Goal: Transaction & Acquisition: Purchase product/service

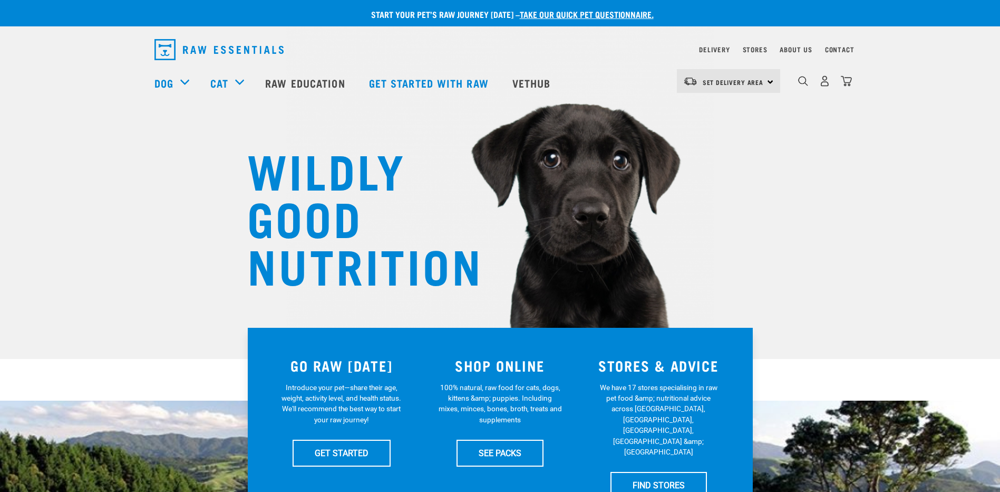
click at [766, 81] on div "Set Delivery Area North Island South Island" at bounding box center [728, 81] width 103 height 24
click at [695, 134] on link "[GEOGRAPHIC_DATA]" at bounding box center [727, 133] width 101 height 23
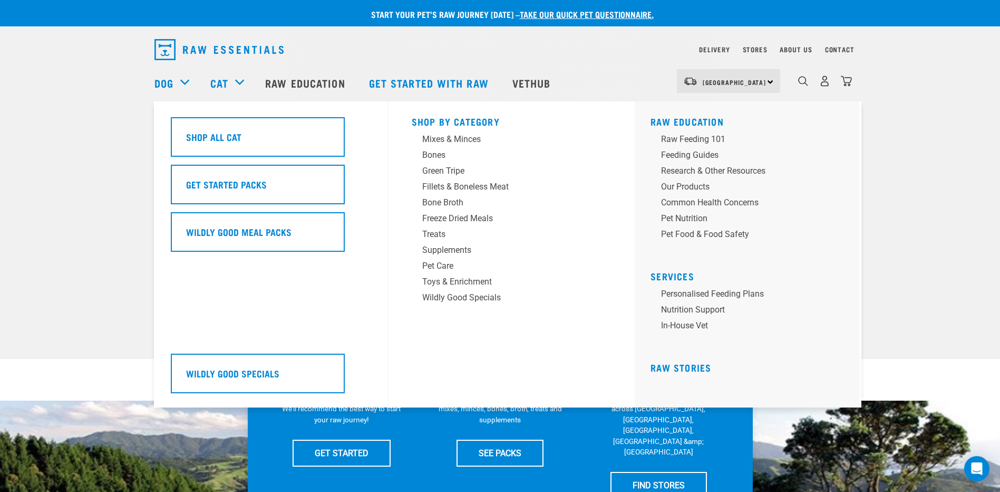
click at [242, 80] on div "Cat" at bounding box center [232, 83] width 44 height 42
click at [435, 140] on div "Mixes & Minces" at bounding box center [504, 139] width 165 height 13
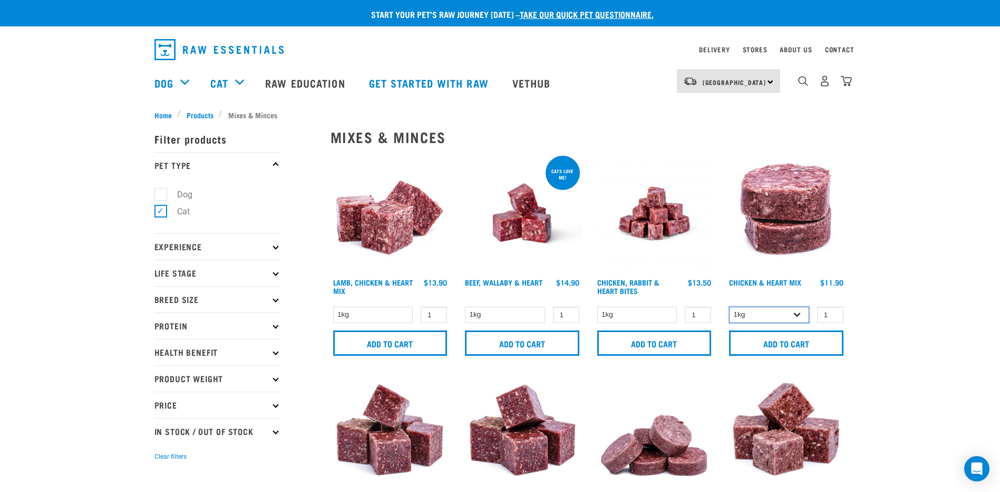
click at [800, 315] on select "1kg 3kg" at bounding box center [769, 314] width 80 height 16
select select "352"
click at [729, 306] on select "1kg 3kg" at bounding box center [769, 314] width 80 height 16
type input "2"
click at [834, 313] on input "2" at bounding box center [830, 314] width 26 height 16
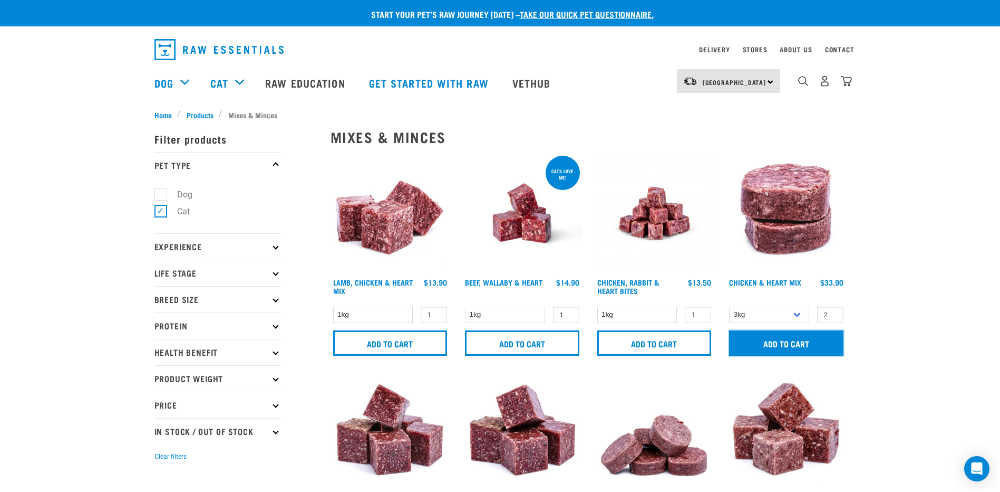
click at [778, 342] on input "Add to cart" at bounding box center [786, 342] width 114 height 25
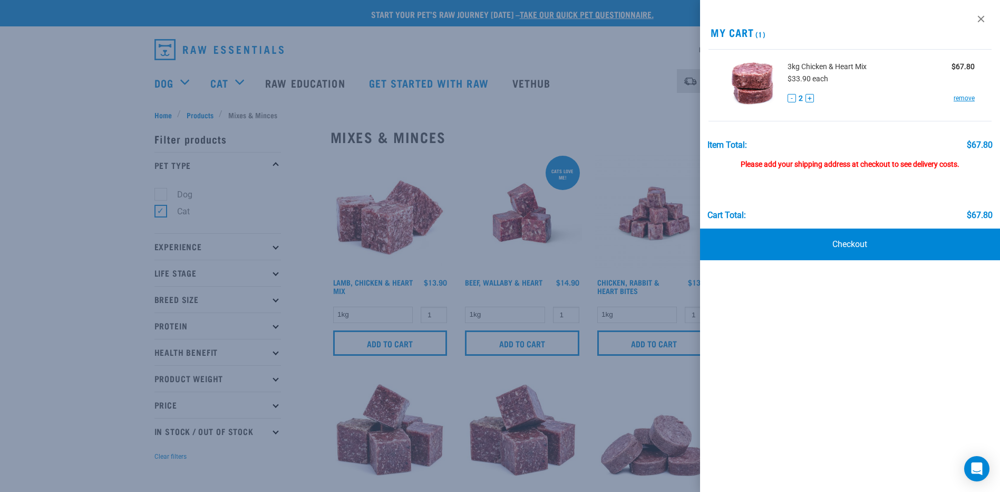
click at [311, 128] on div at bounding box center [500, 246] width 1000 height 492
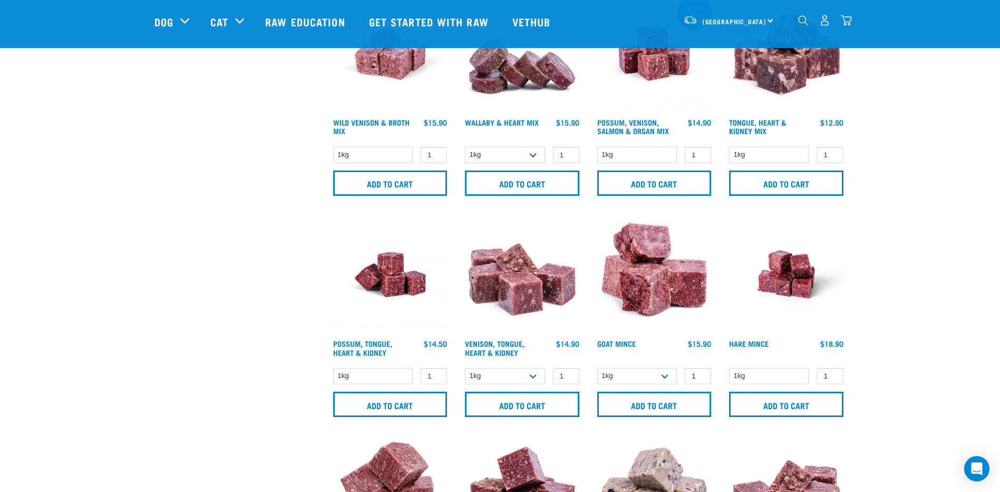
scroll to position [527, 0]
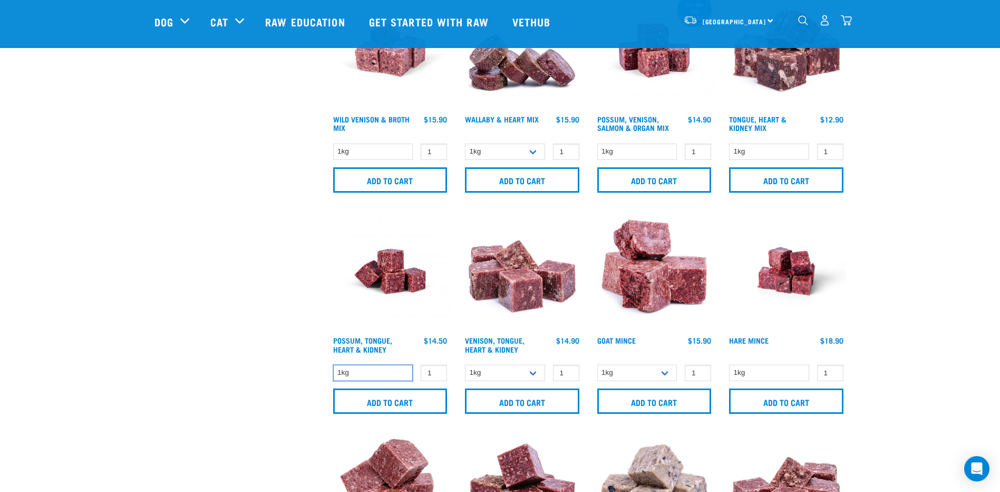
click at [388, 375] on select "1kg" at bounding box center [373, 372] width 80 height 16
click at [276, 350] on div "× Filter products Pet Type Dog Cat Experience New Raw Feeder Experienced Raw Fe…" at bounding box center [236, 416] width 176 height 1814
click at [434, 375] on input "0" at bounding box center [434, 372] width 26 height 16
click at [434, 370] on input "1" at bounding box center [434, 372] width 26 height 16
click at [437, 370] on input "2" at bounding box center [434, 372] width 26 height 16
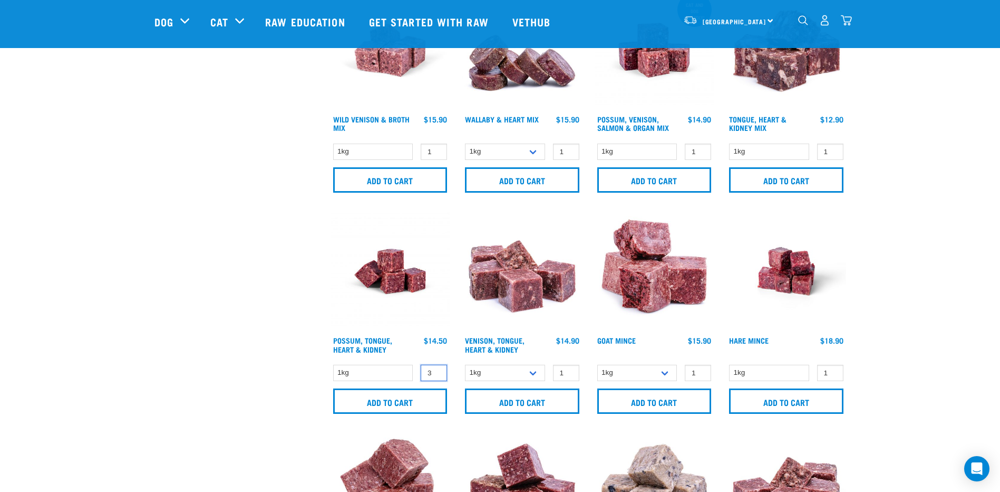
click at [437, 370] on input "3" at bounding box center [434, 372] width 26 height 16
type input "4"
click at [437, 370] on input "4" at bounding box center [434, 372] width 26 height 16
click at [407, 401] on input "Add to cart" at bounding box center [390, 400] width 114 height 25
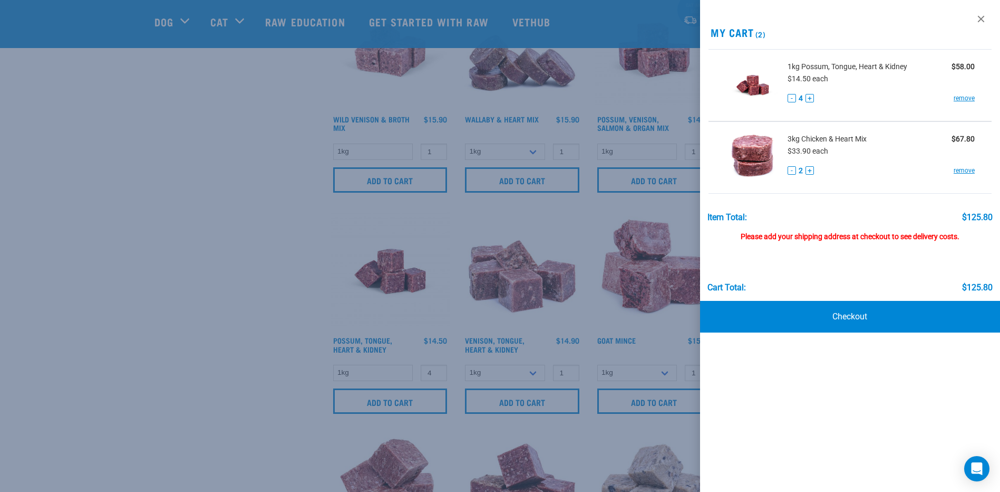
click at [188, 190] on div at bounding box center [500, 246] width 1000 height 492
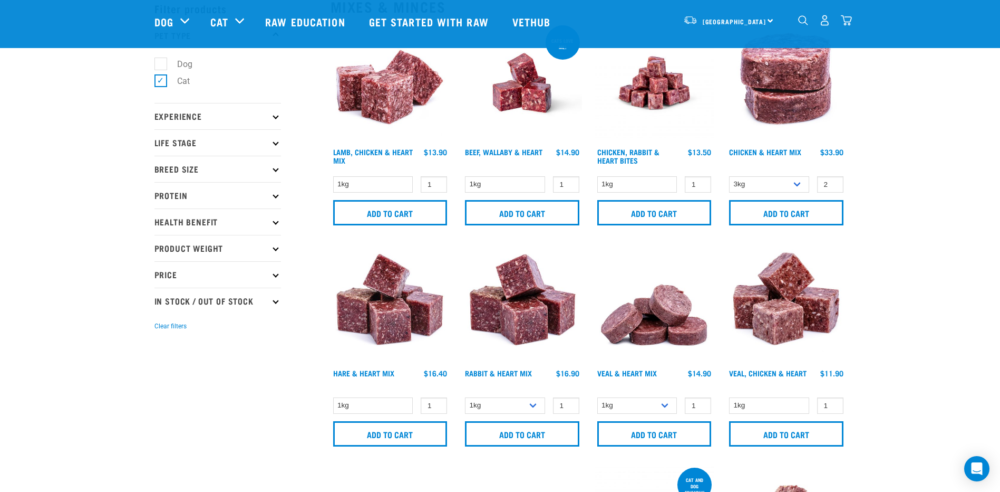
scroll to position [0, 0]
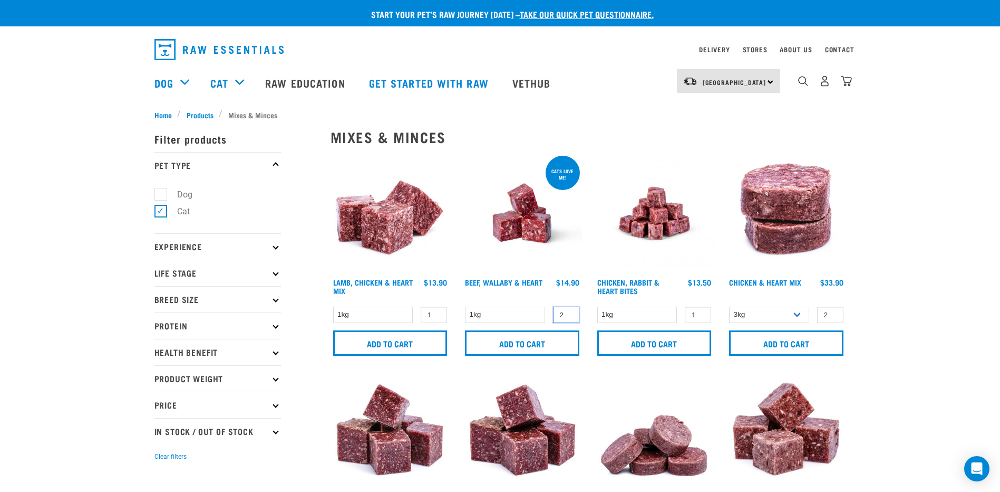
type input "2"
click at [569, 312] on input "2" at bounding box center [566, 314] width 26 height 16
click at [535, 339] on input "Add to cart" at bounding box center [522, 342] width 114 height 25
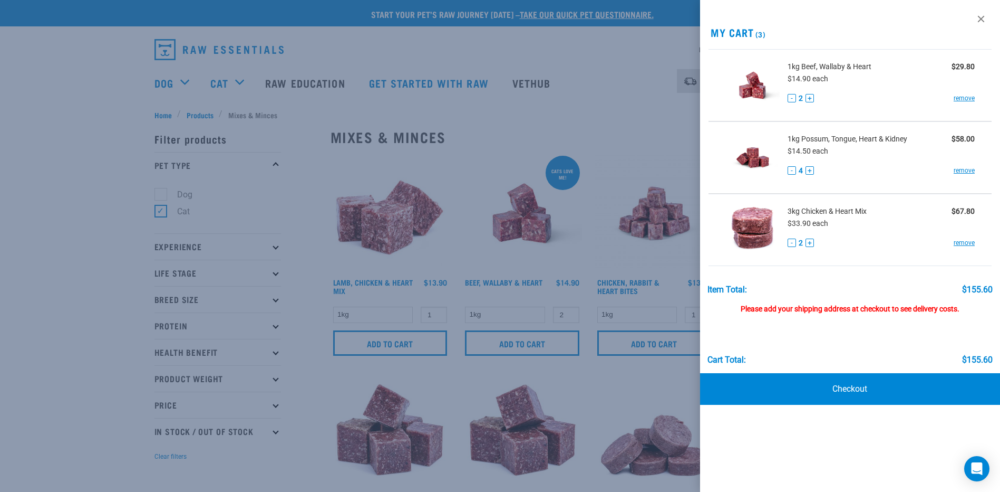
click at [459, 44] on div at bounding box center [500, 246] width 1000 height 492
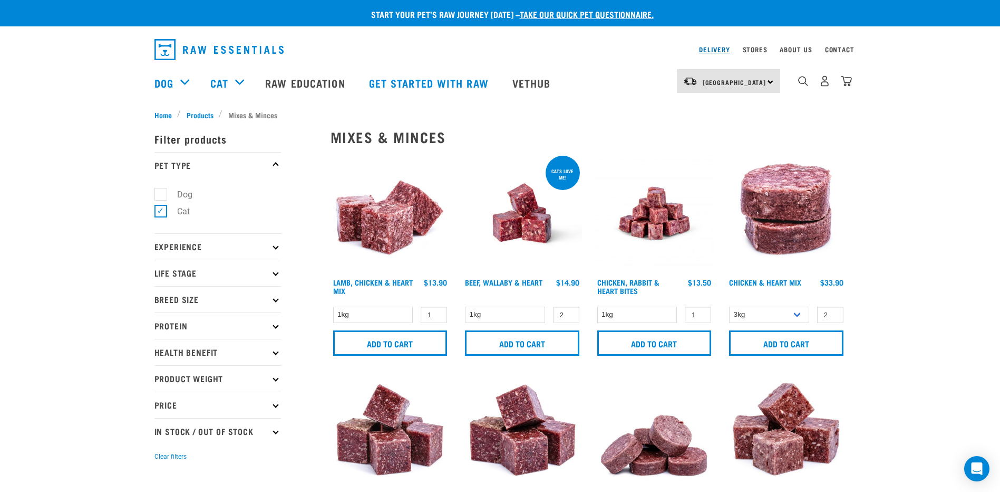
click at [710, 47] on link "Delivery" at bounding box center [714, 49] width 31 height 4
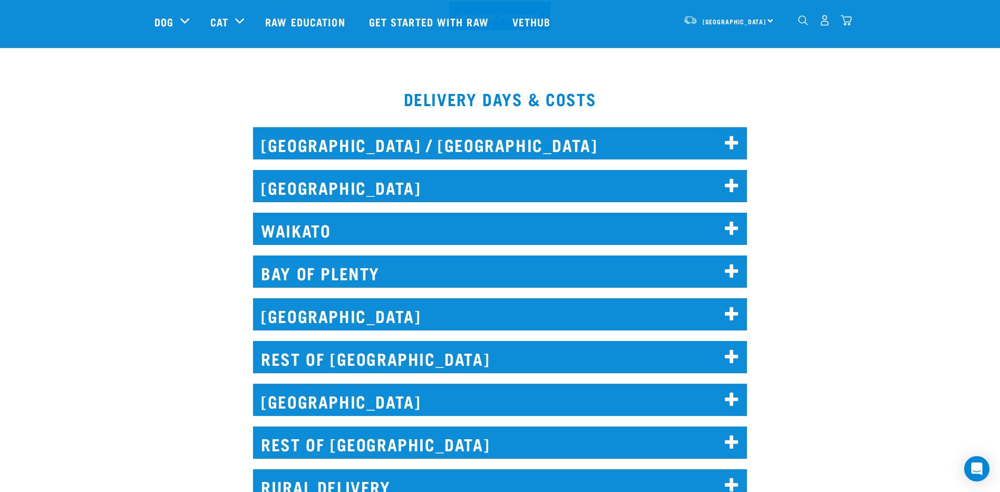
scroll to position [527, 0]
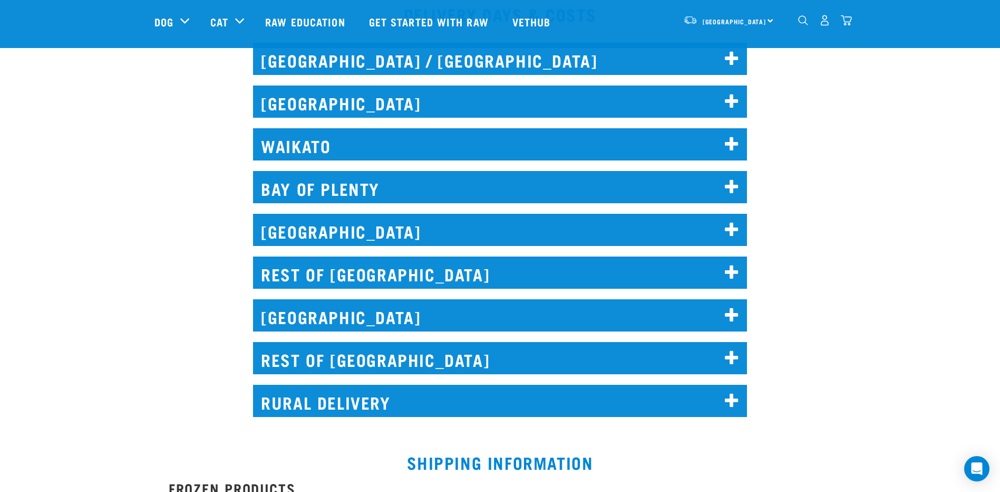
click at [734, 358] on icon at bounding box center [732, 358] width 14 height 17
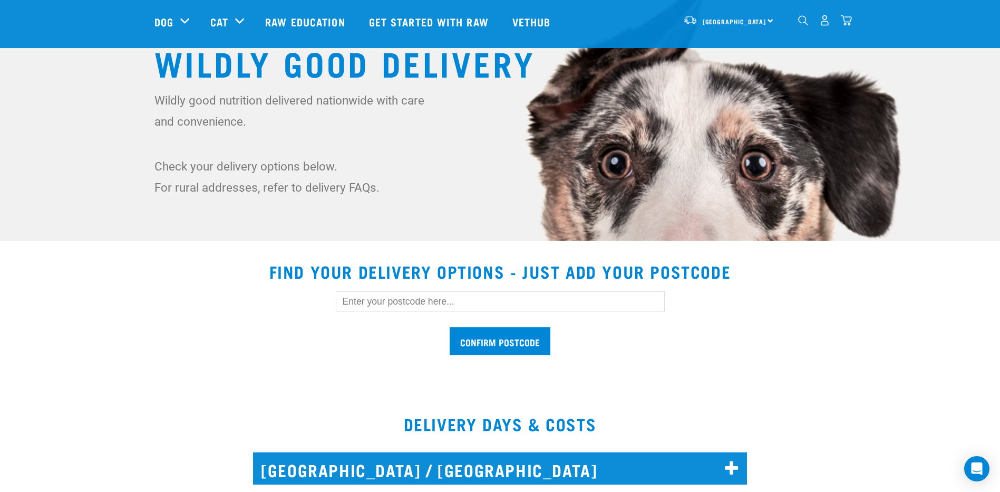
scroll to position [0, 0]
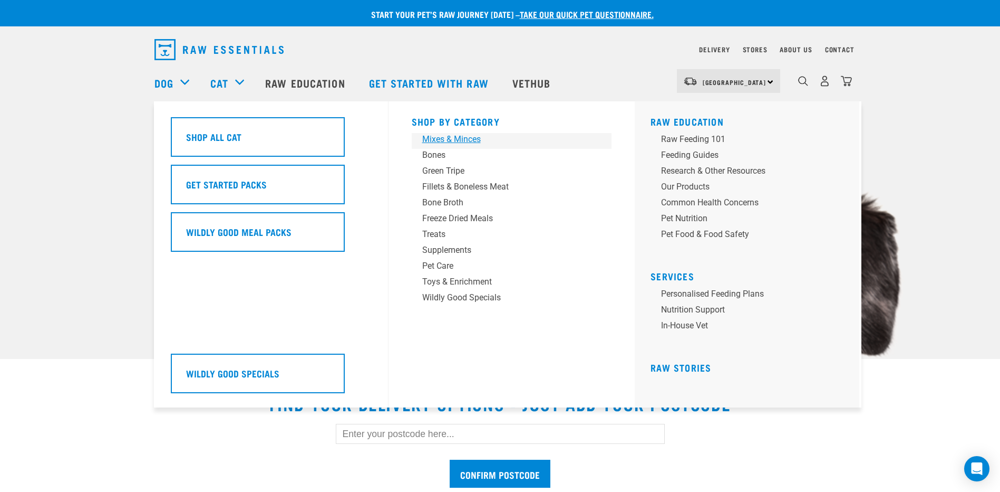
click at [462, 139] on div "Mixes & Minces" at bounding box center [504, 139] width 165 height 13
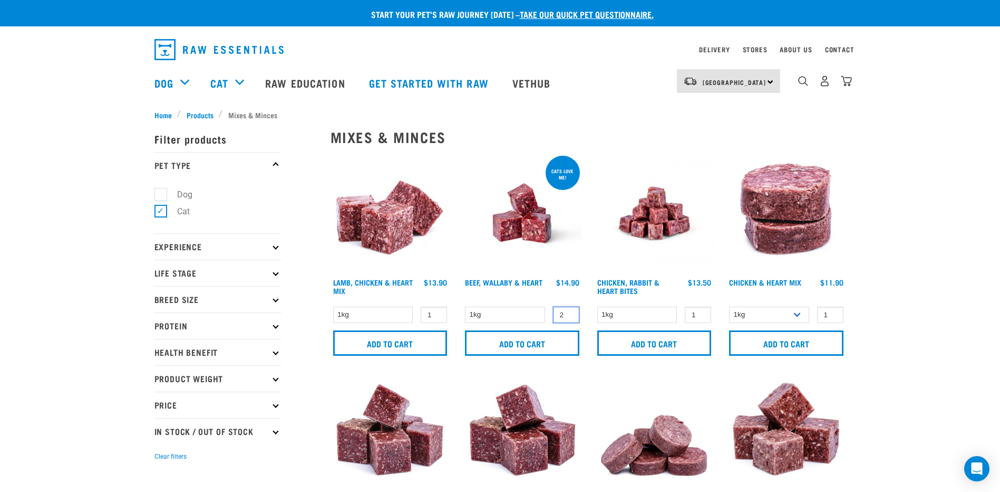
click at [569, 312] on input "2" at bounding box center [566, 314] width 26 height 16
click at [569, 312] on input "3" at bounding box center [566, 314] width 26 height 16
type input "2"
click at [569, 315] on input "2" at bounding box center [566, 314] width 26 height 16
click at [526, 344] on input "Add to cart" at bounding box center [522, 342] width 114 height 25
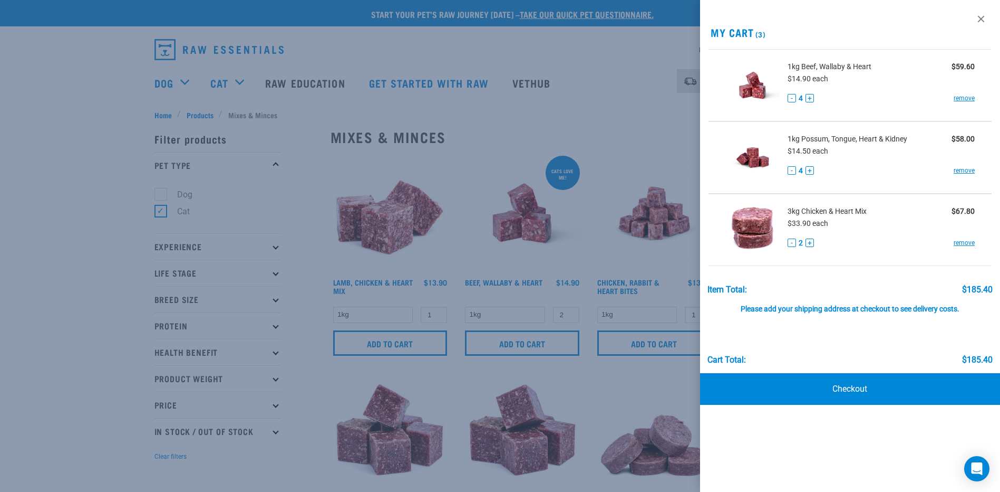
click at [589, 385] on div at bounding box center [500, 246] width 1000 height 492
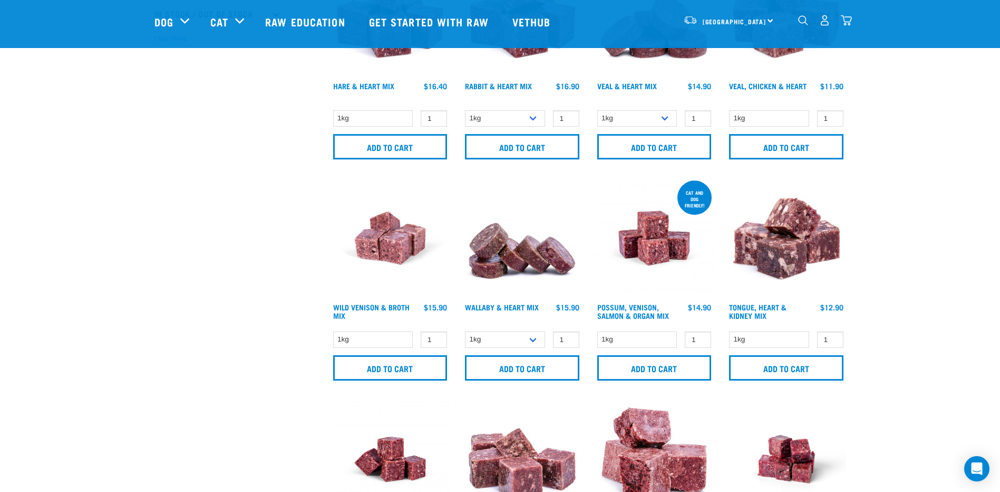
scroll to position [316, 0]
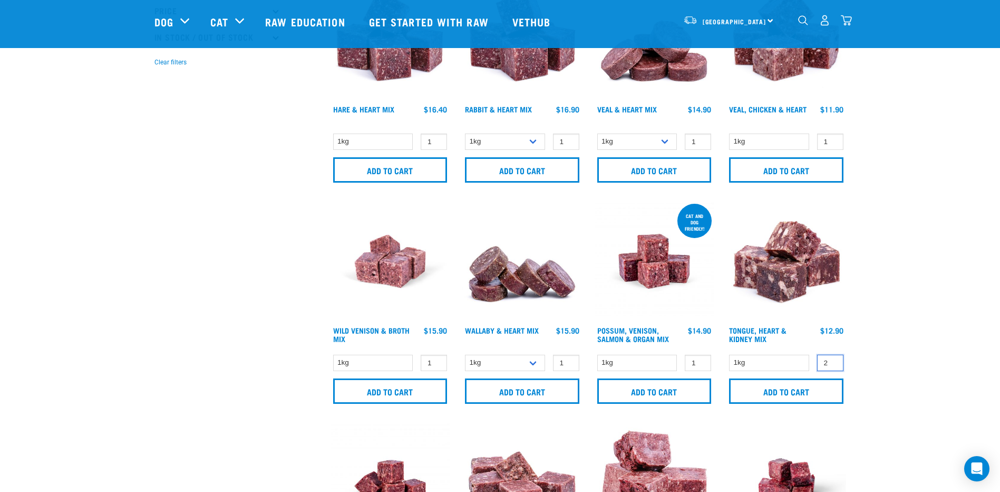
type input "2"
click at [833, 360] on input "2" at bounding box center [830, 362] width 26 height 16
click at [789, 390] on input "Add to cart" at bounding box center [786, 390] width 114 height 25
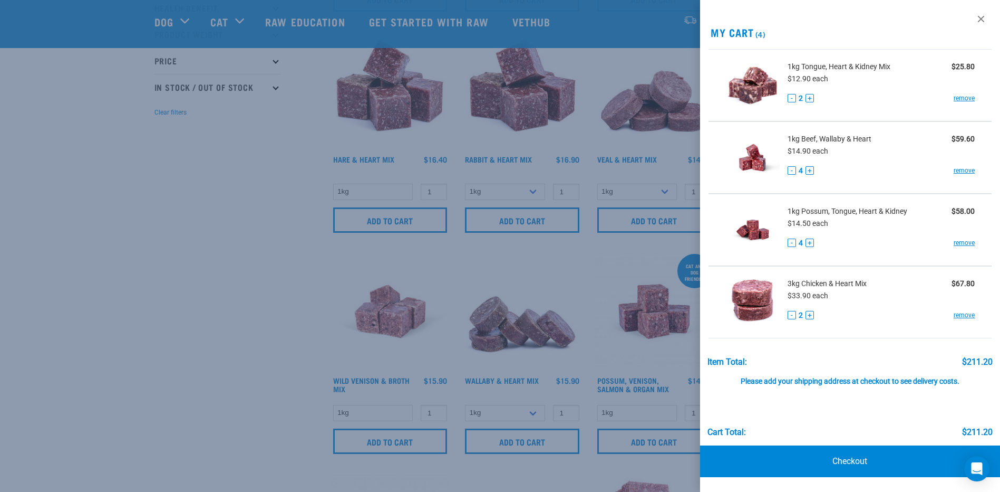
scroll to position [264, 0]
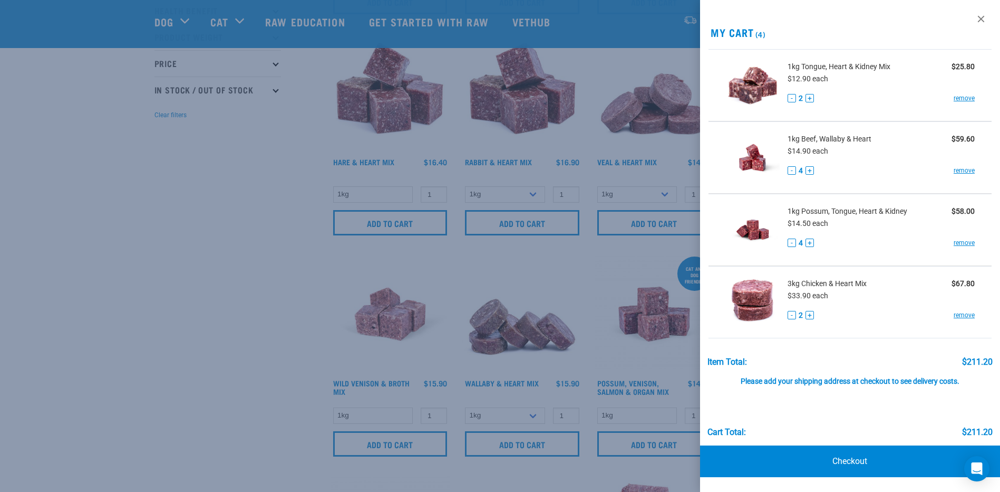
click at [160, 244] on div at bounding box center [500, 246] width 1000 height 492
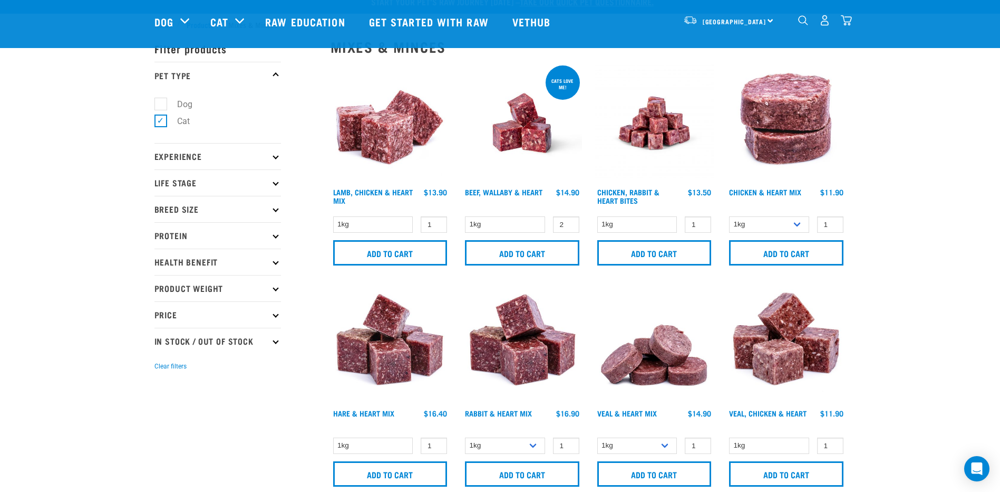
scroll to position [0, 0]
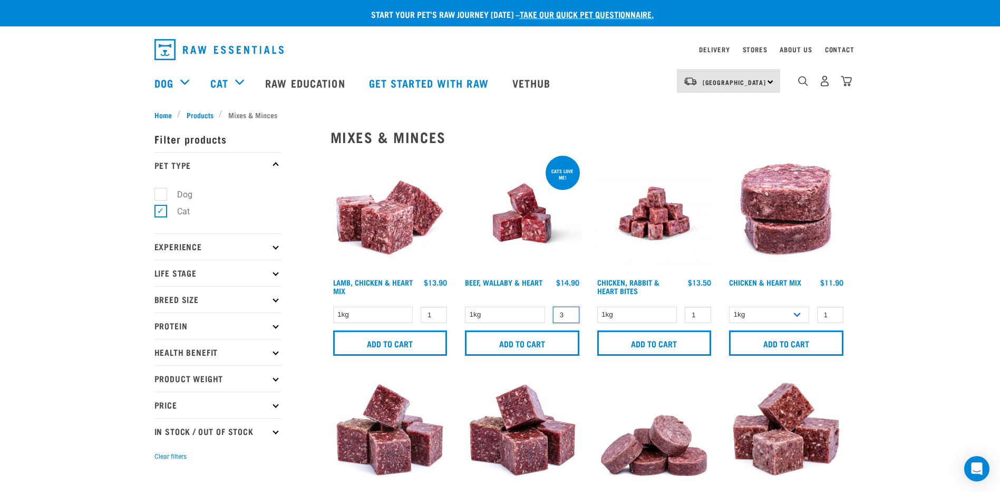
click at [569, 312] on input "3" at bounding box center [566, 314] width 26 height 16
type input "2"
click at [567, 317] on input "2" at bounding box center [566, 314] width 26 height 16
click at [529, 347] on input "Add to cart" at bounding box center [522, 342] width 114 height 25
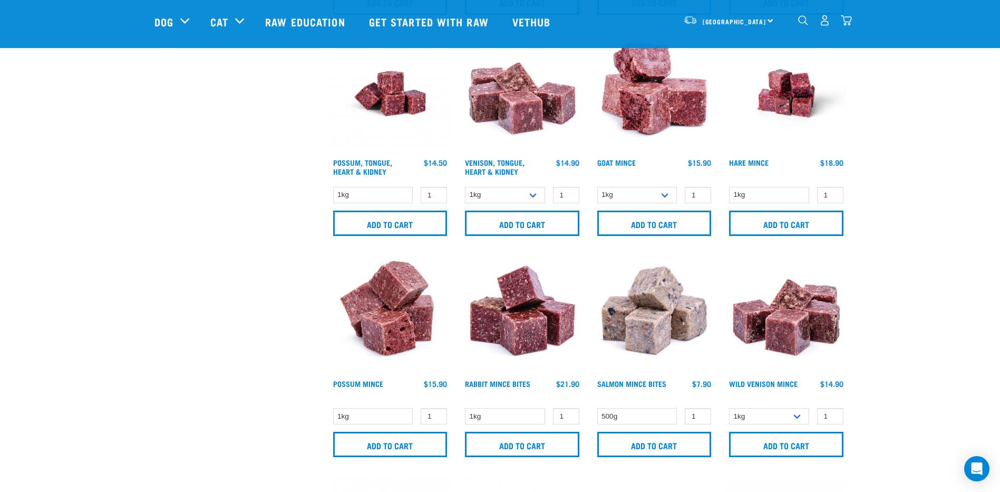
scroll to position [686, 0]
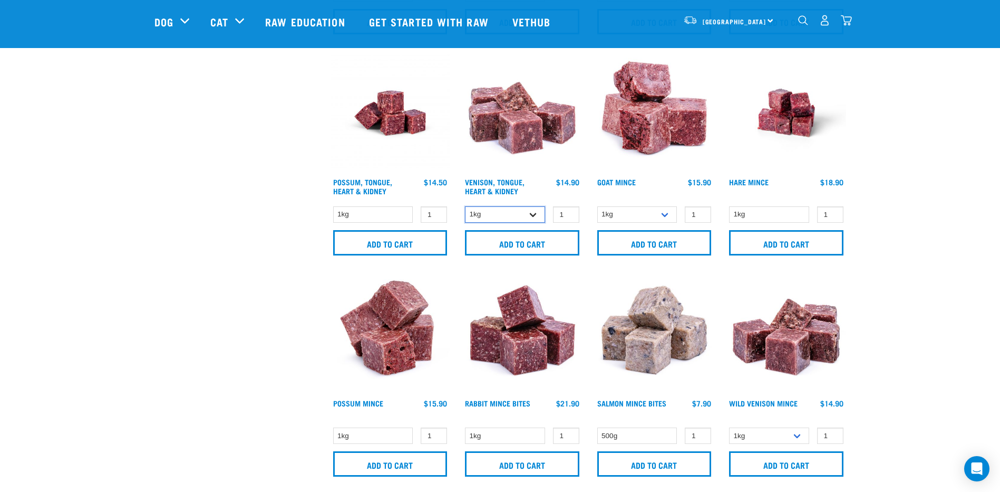
click at [533, 213] on select "1kg 3kg" at bounding box center [505, 214] width 80 height 16
select select "243719"
click at [465, 206] on select "1kg 3kg" at bounding box center [505, 214] width 80 height 16
click at [524, 247] on input "Add to cart" at bounding box center [522, 242] width 114 height 25
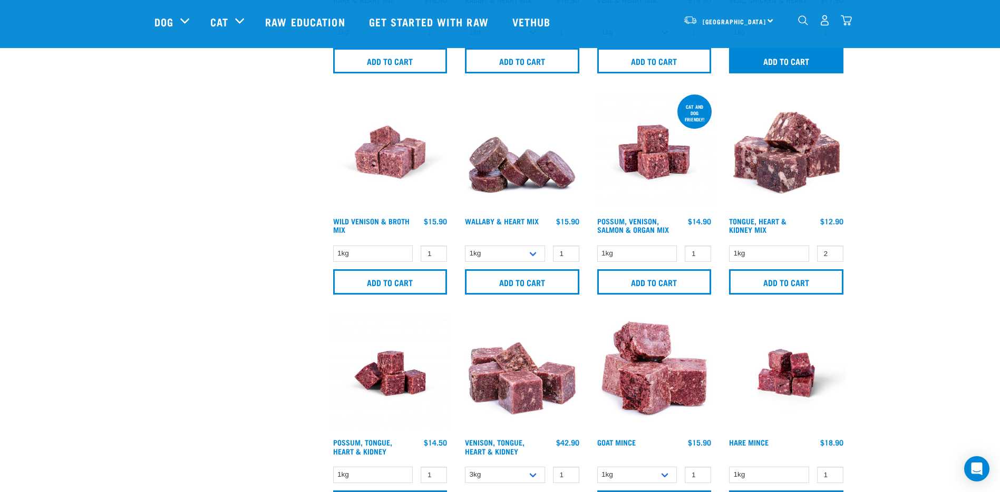
scroll to position [422, 0]
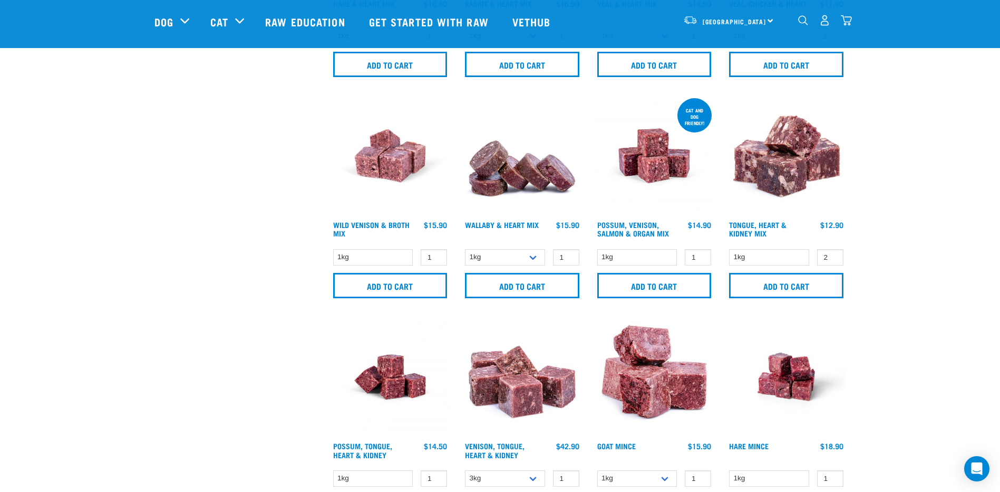
click at [850, 21] on img "dropdown navigation" at bounding box center [846, 20] width 11 height 11
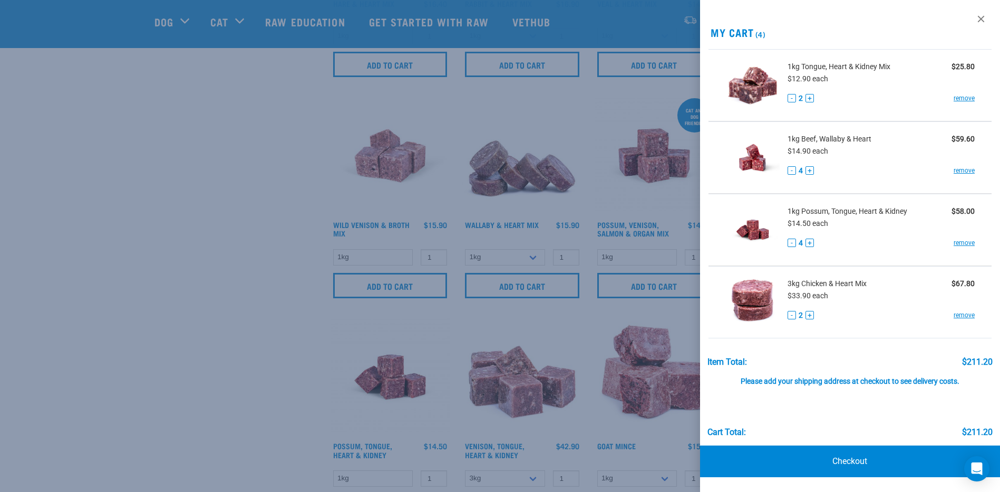
click at [112, 285] on div at bounding box center [500, 246] width 1000 height 492
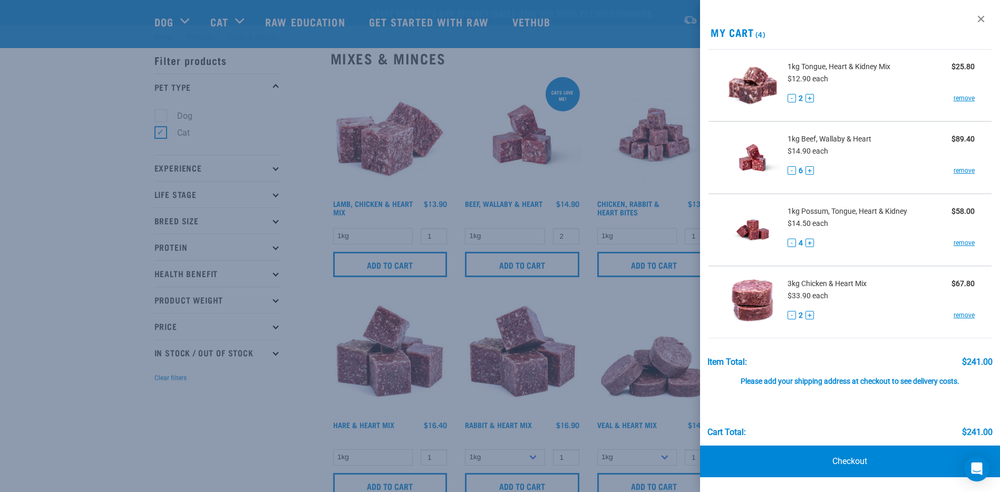
scroll to position [0, 0]
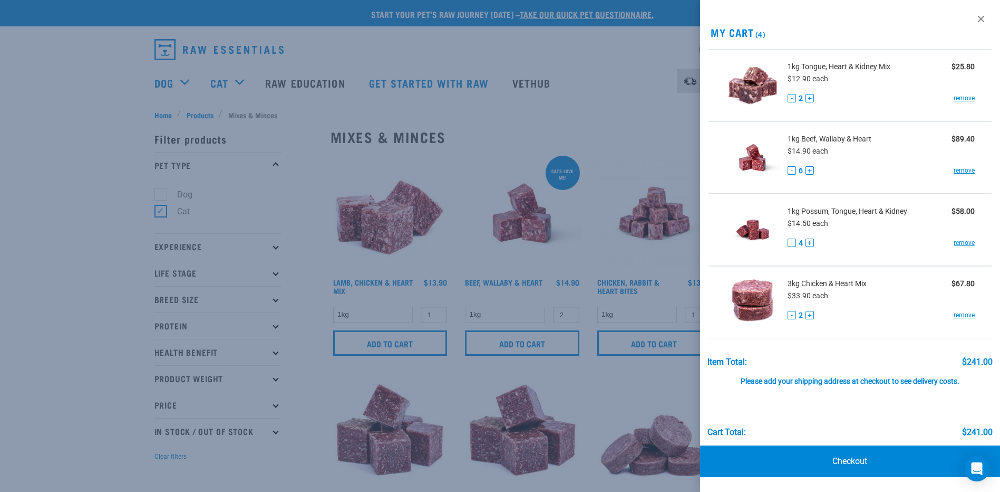
click at [874, 357] on div "Item Total: $241.00" at bounding box center [851, 356] width 286 height 20
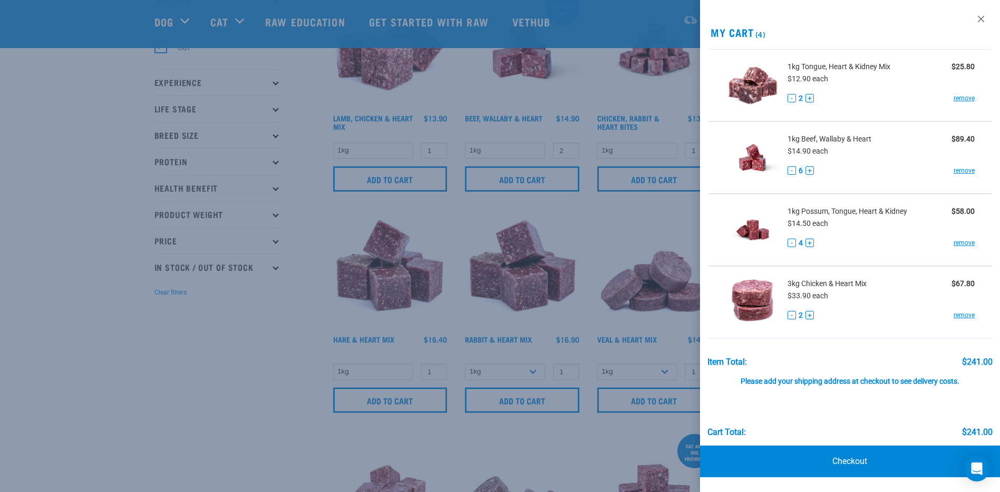
scroll to position [105, 0]
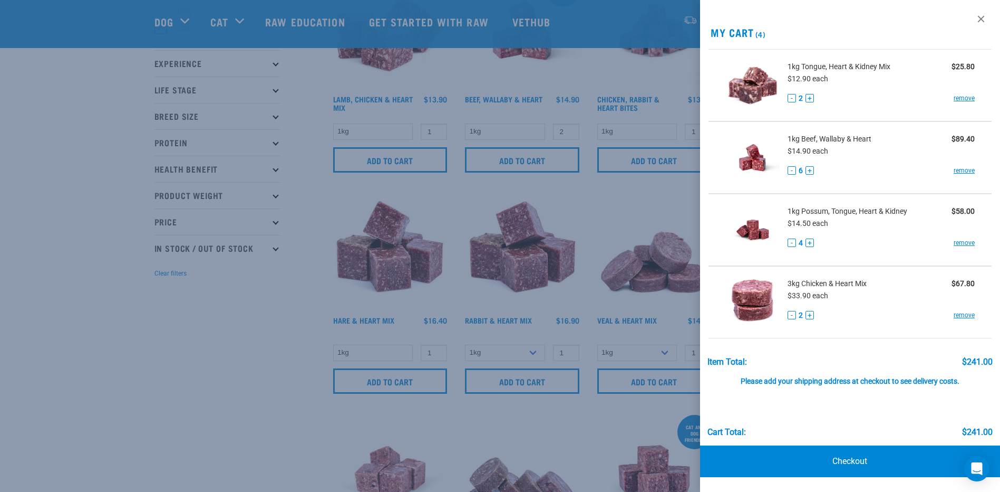
click at [180, 384] on div at bounding box center [500, 246] width 1000 height 492
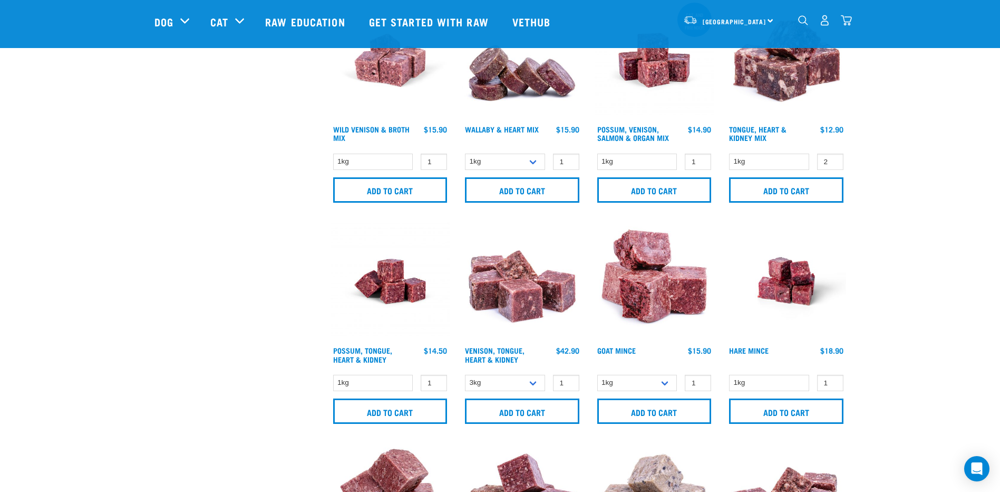
scroll to position [527, 0]
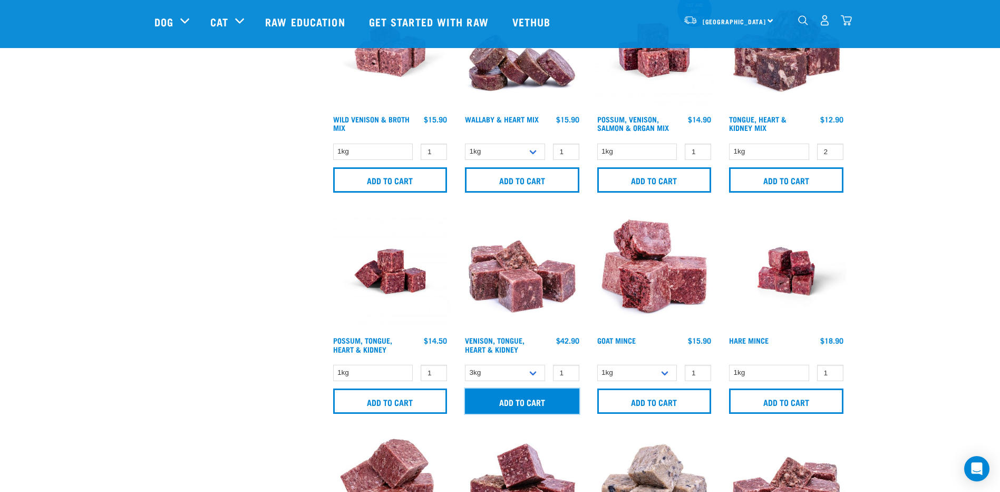
click at [521, 401] on input "Add to cart" at bounding box center [522, 400] width 114 height 25
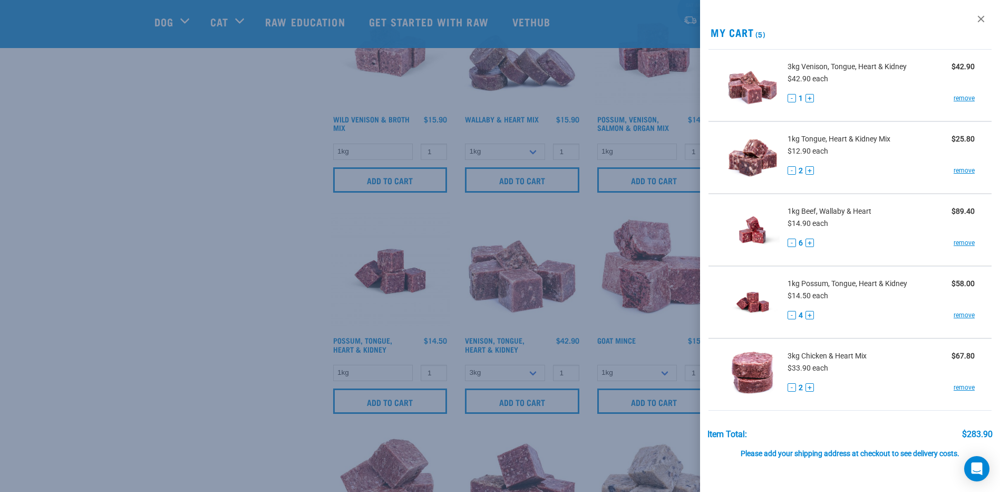
drag, startPoint x: 142, startPoint y: 199, endPoint x: 149, endPoint y: 169, distance: 30.7
click at [142, 198] on div at bounding box center [500, 246] width 1000 height 492
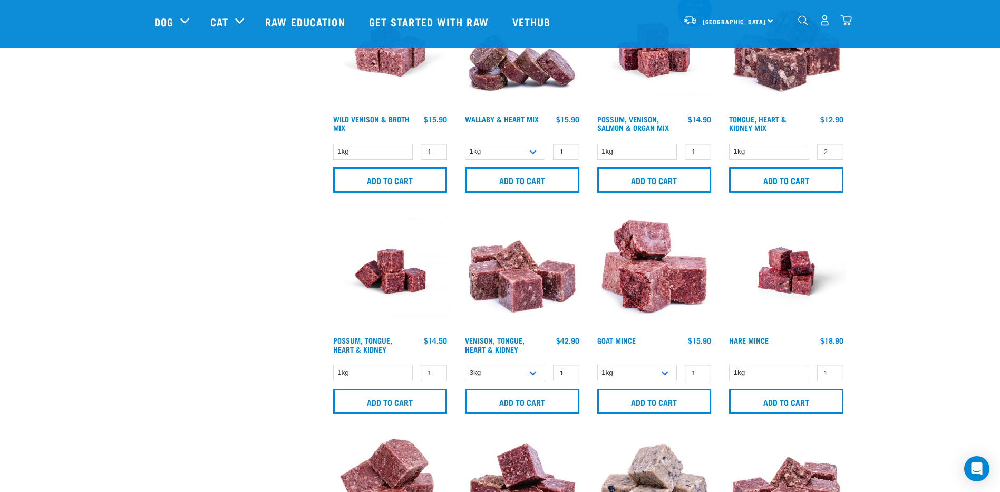
click at [850, 23] on img "dropdown navigation" at bounding box center [846, 20] width 11 height 11
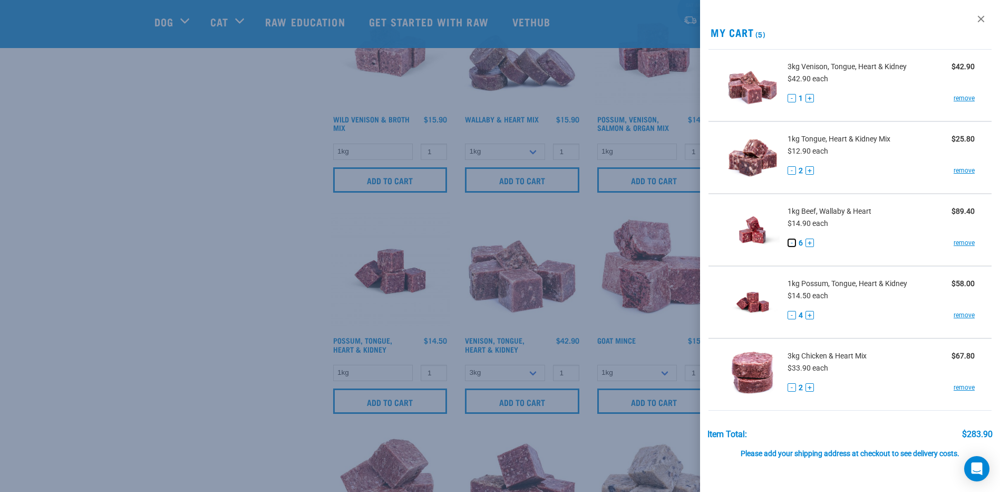
click at [790, 245] on button "-" at bounding box center [792, 242] width 8 height 8
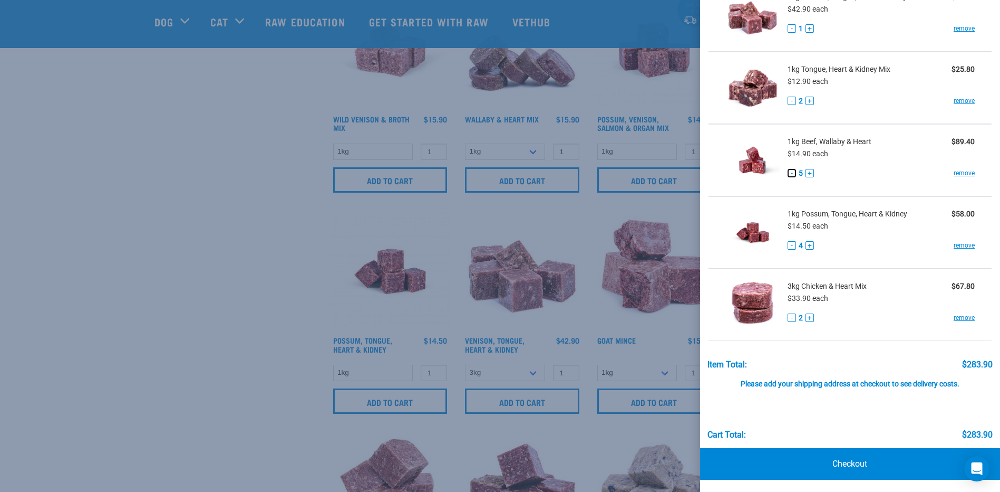
scroll to position [70, 0]
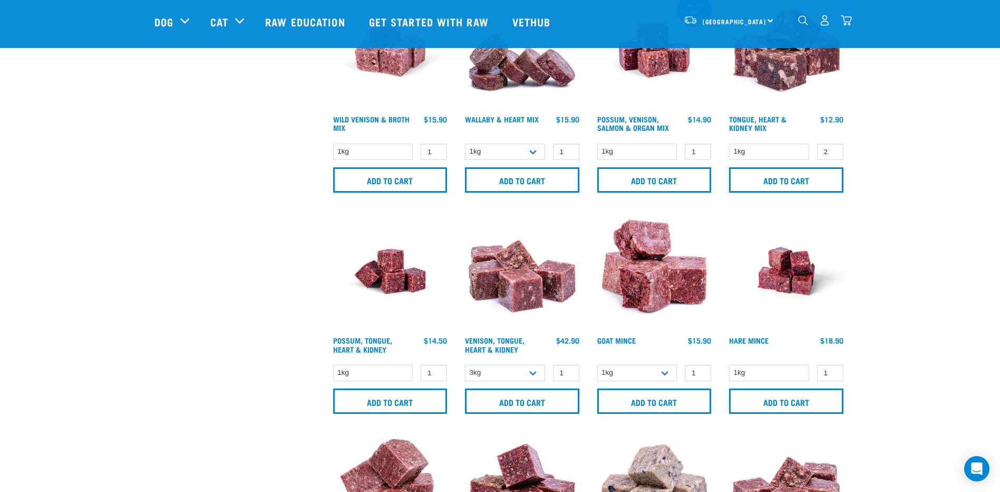
click at [848, 21] on link "dropdown navigation" at bounding box center [846, 23] width 11 height 5
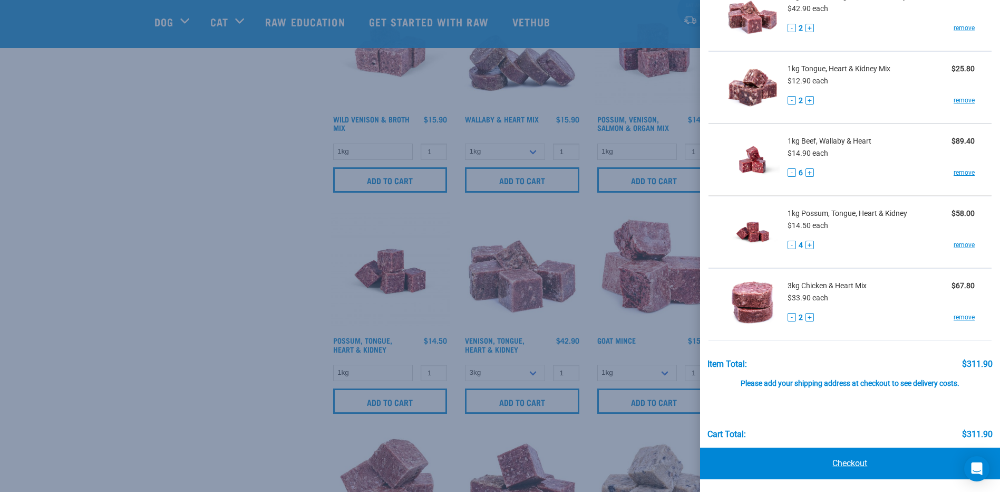
click at [860, 461] on link "Checkout" at bounding box center [850, 463] width 300 height 32
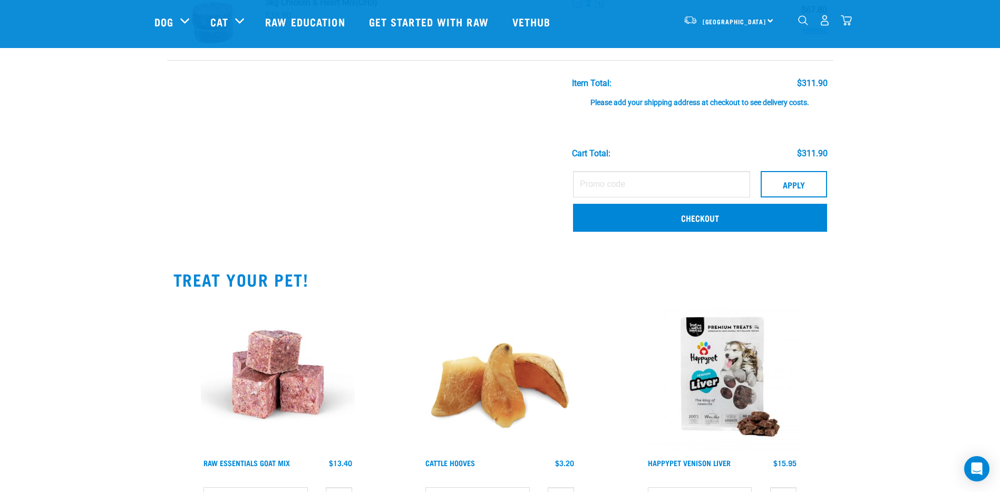
scroll to position [369, 0]
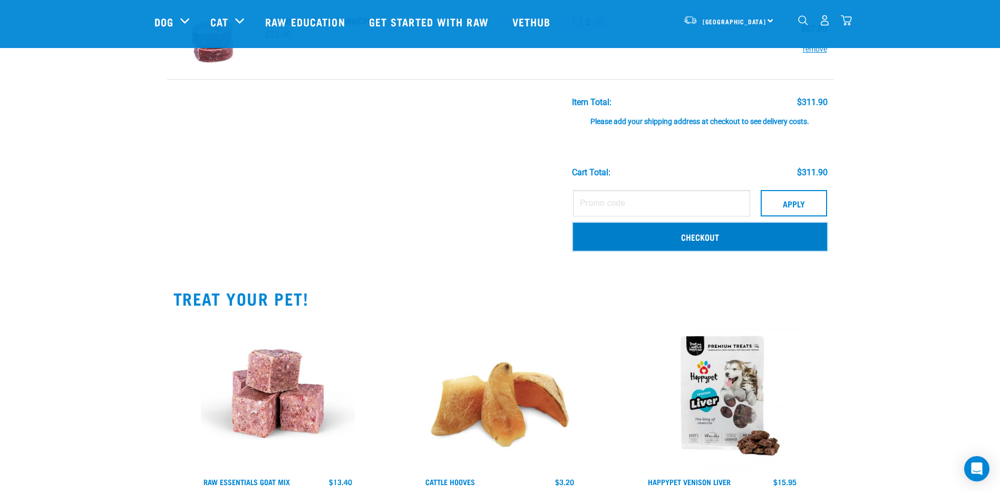
click at [689, 238] on link "Checkout" at bounding box center [700, 236] width 254 height 27
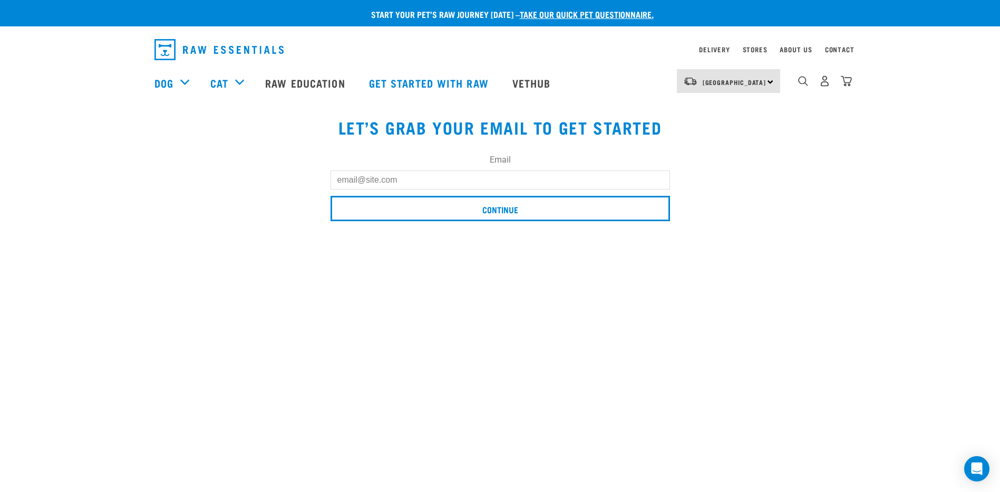
click at [369, 179] on input "Email" at bounding box center [501, 179] width 340 height 19
type input "[EMAIL_ADDRESS][DOMAIN_NAME]"
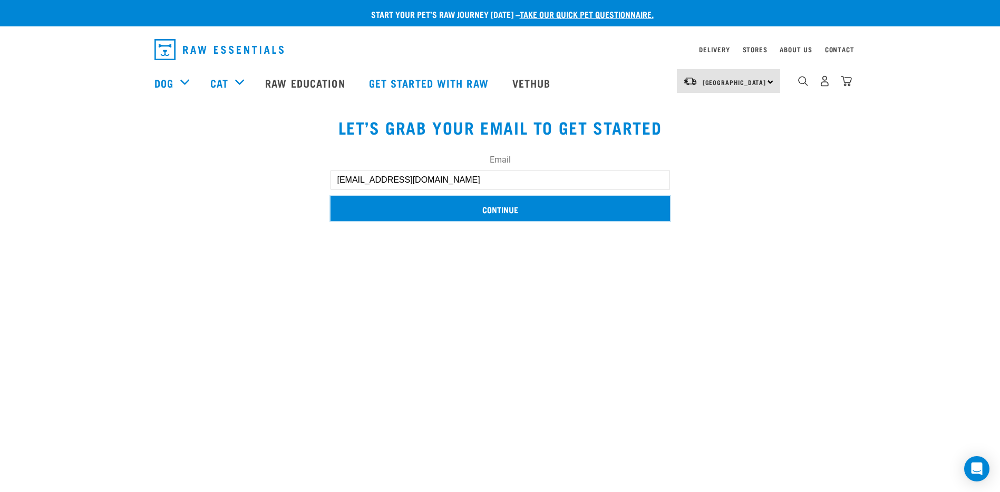
click at [503, 210] on input "Continue" at bounding box center [501, 208] width 340 height 25
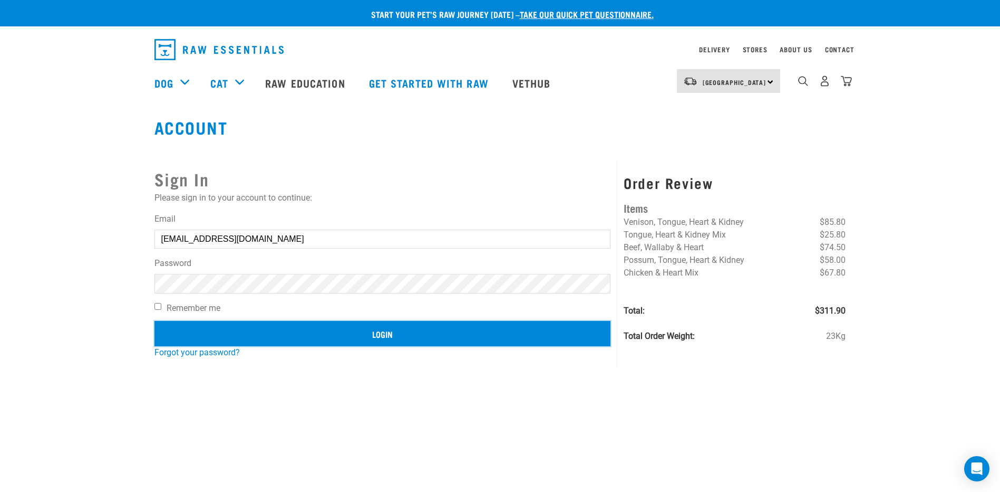
click at [378, 337] on input "Login" at bounding box center [383, 333] width 457 height 25
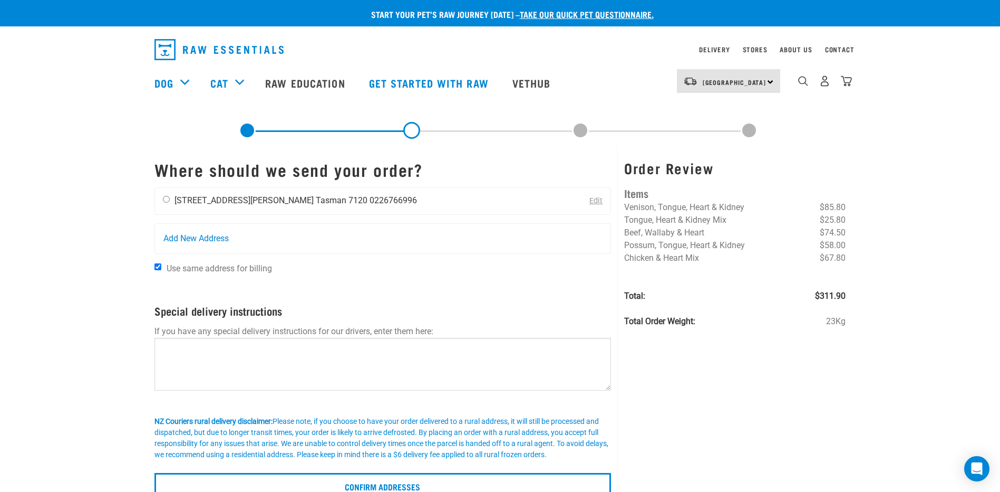
click at [166, 198] on input "radio" at bounding box center [166, 199] width 7 height 7
radio input "true"
click at [41, 222] on div "Start your pet’s raw journey [DATE] – take our quick pet questionnaire. Deliver…" at bounding box center [500, 249] width 1000 height 498
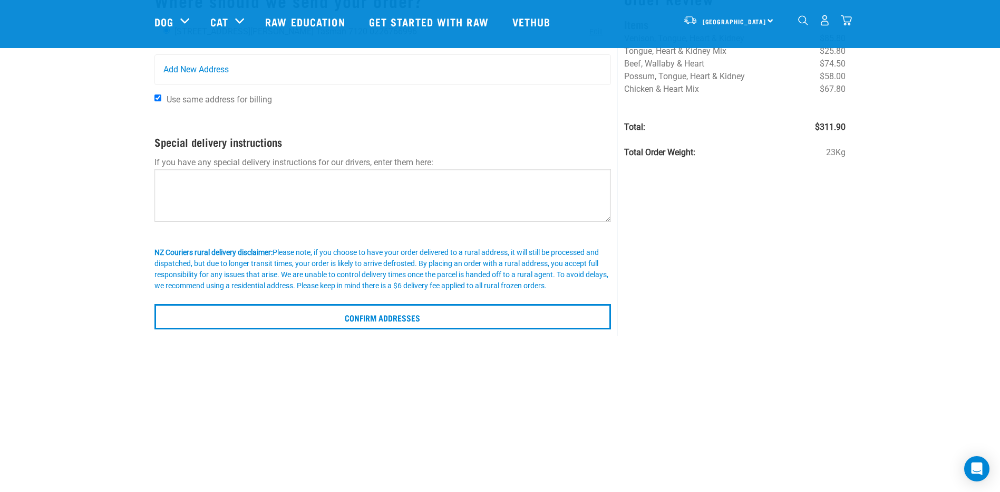
scroll to position [105, 0]
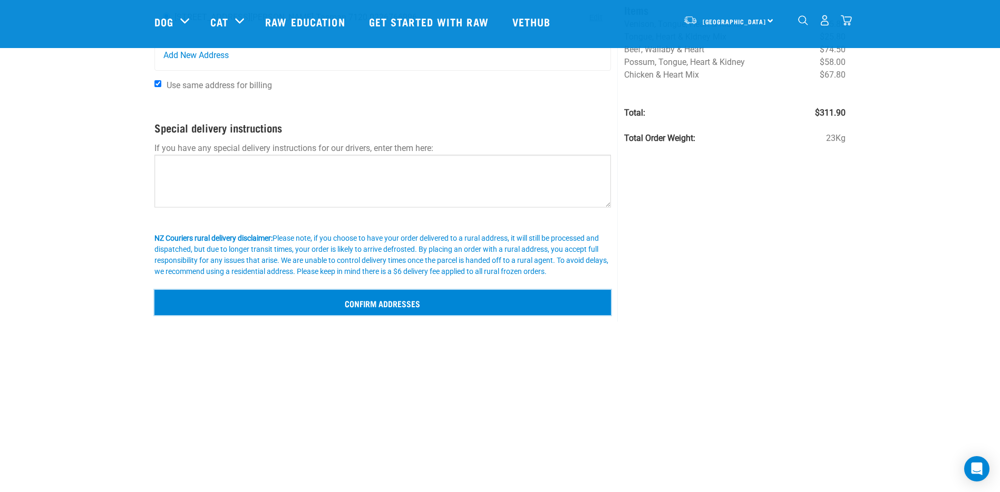
click at [385, 307] on input "Confirm addresses" at bounding box center [383, 302] width 457 height 25
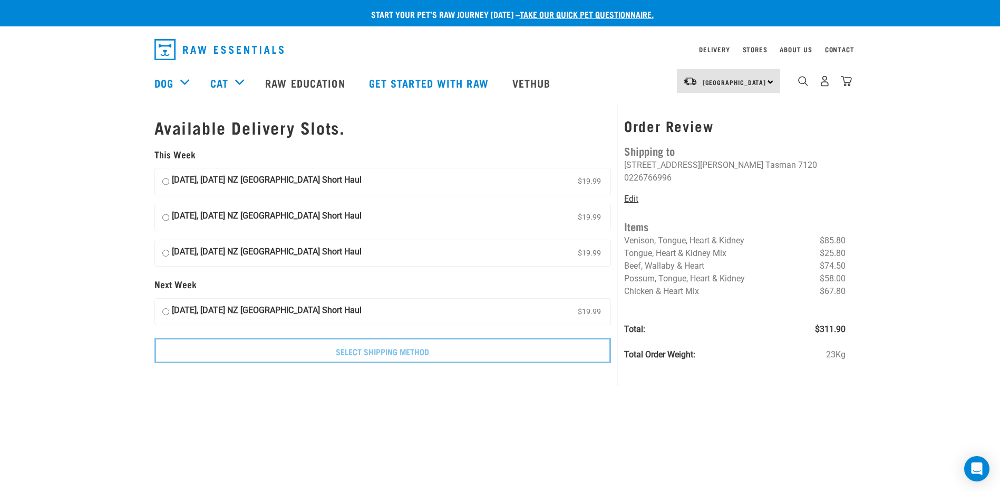
click at [630, 194] on link "Edit" at bounding box center [631, 199] width 14 height 10
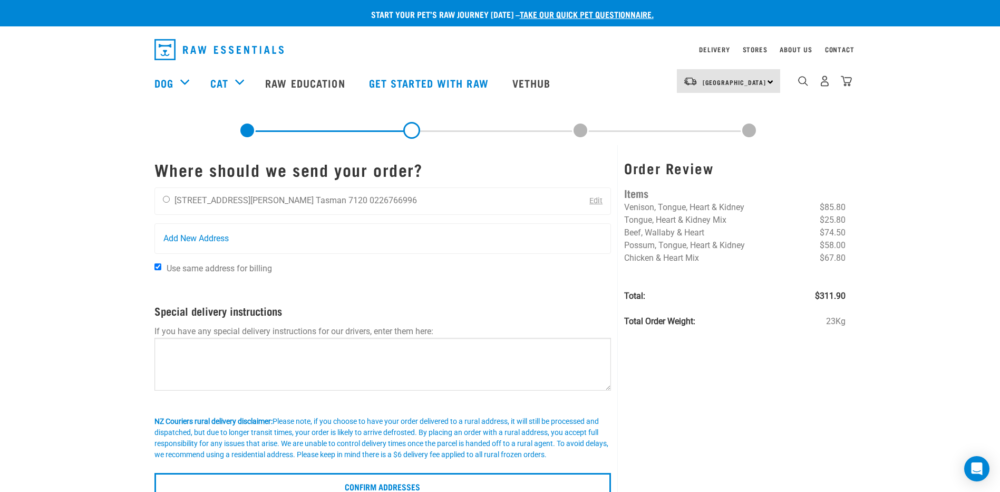
click at [248, 129] on link at bounding box center [247, 130] width 17 height 17
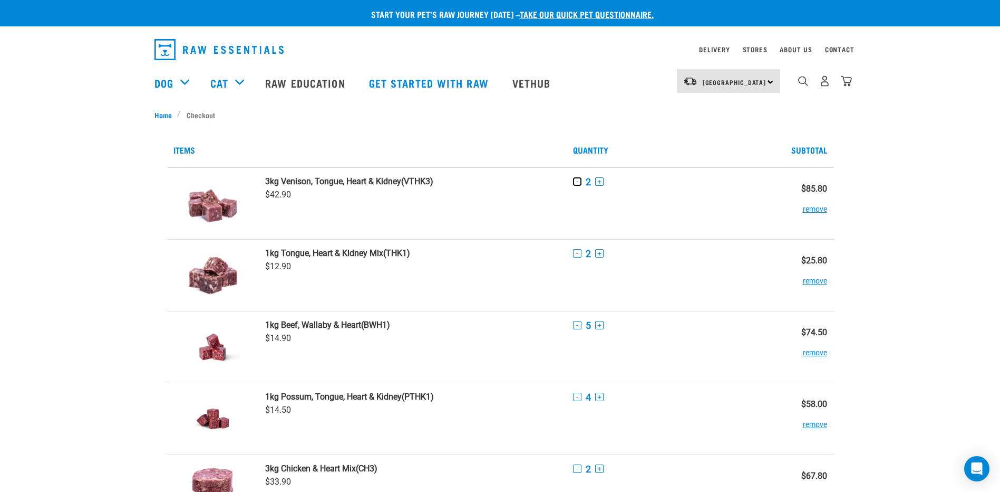
click at [577, 182] on button "-" at bounding box center [577, 181] width 8 height 8
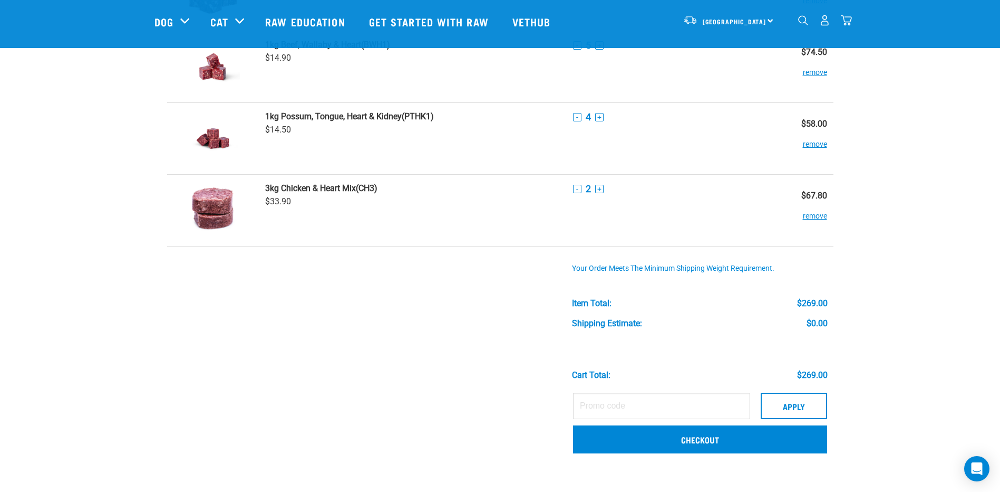
scroll to position [264, 0]
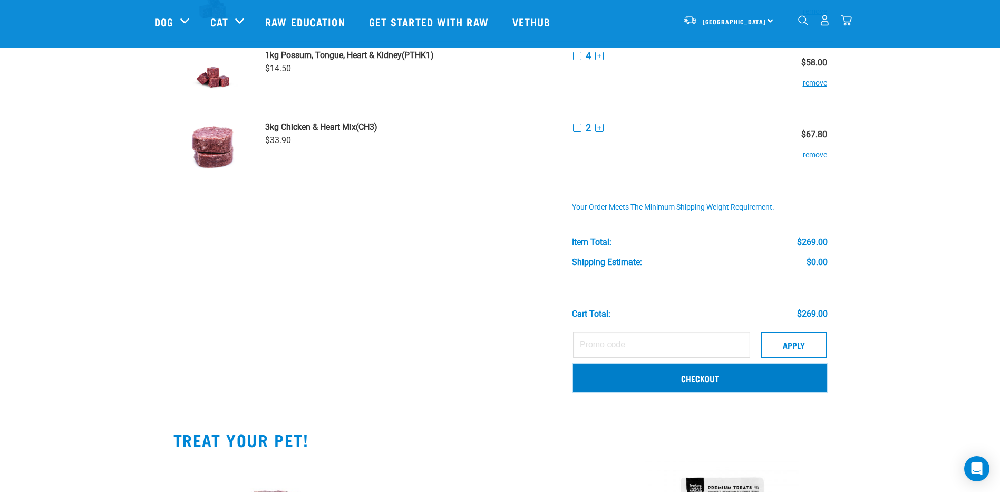
click at [705, 382] on link "Checkout" at bounding box center [700, 377] width 254 height 27
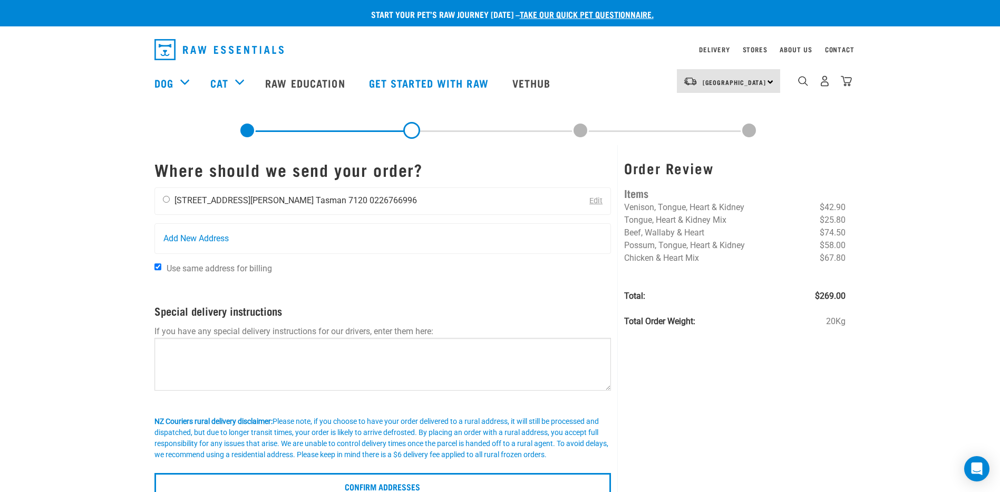
click at [164, 200] on input "radio" at bounding box center [166, 199] width 7 height 7
radio input "true"
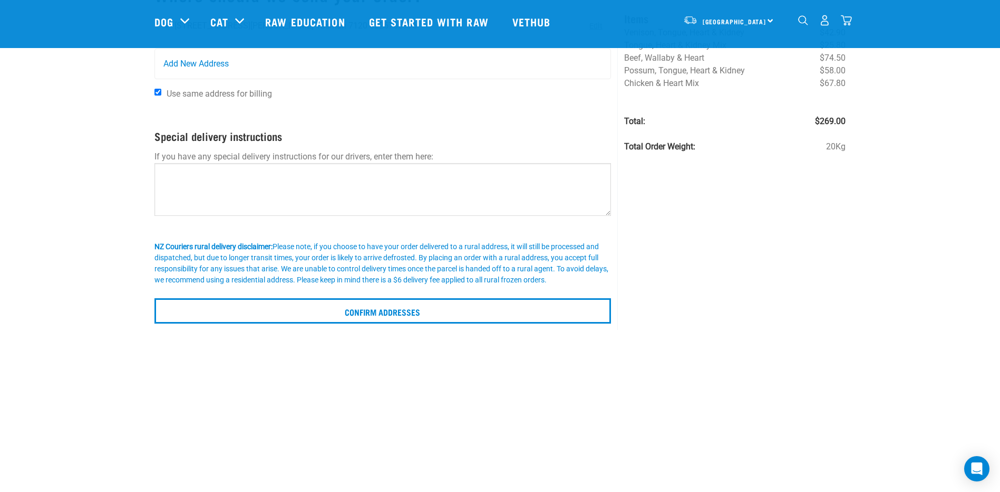
scroll to position [105, 0]
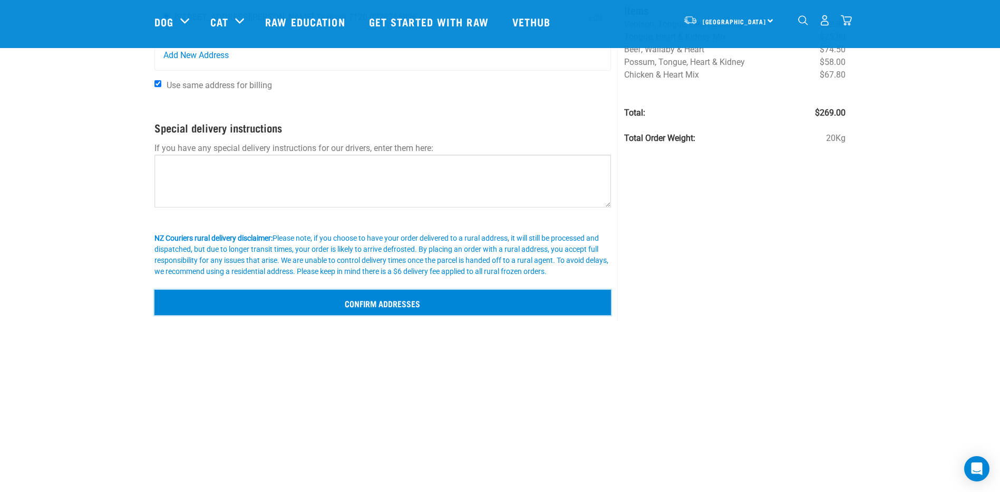
click at [351, 309] on input "Confirm addresses" at bounding box center [383, 302] width 457 height 25
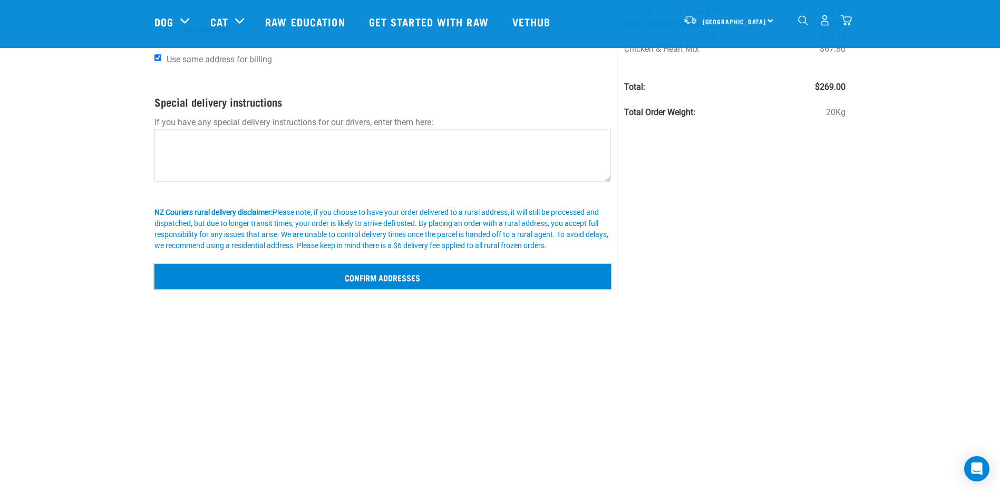
scroll to position [158, 0]
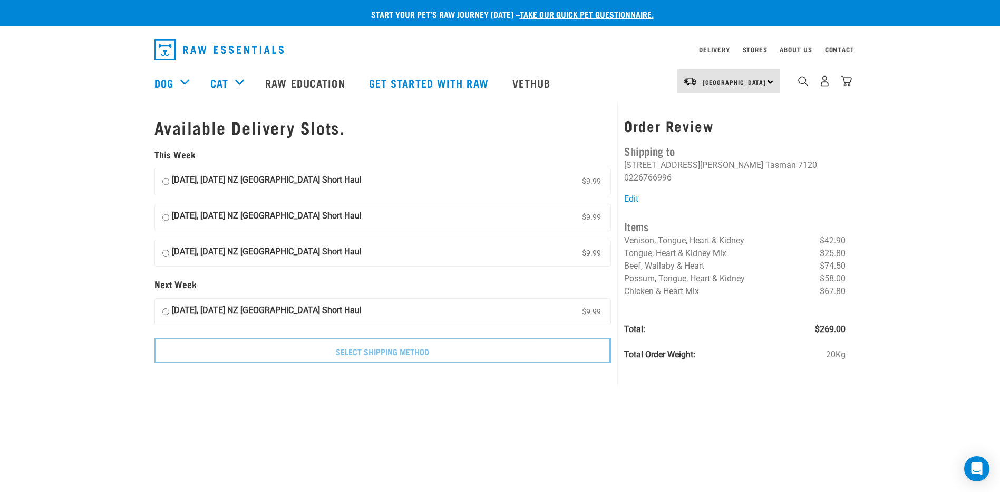
click at [166, 182] on input "[DATE], [DATE] NZ [GEOGRAPHIC_DATA] Short Haul $9.99" at bounding box center [165, 182] width 7 height 16
radio input "true"
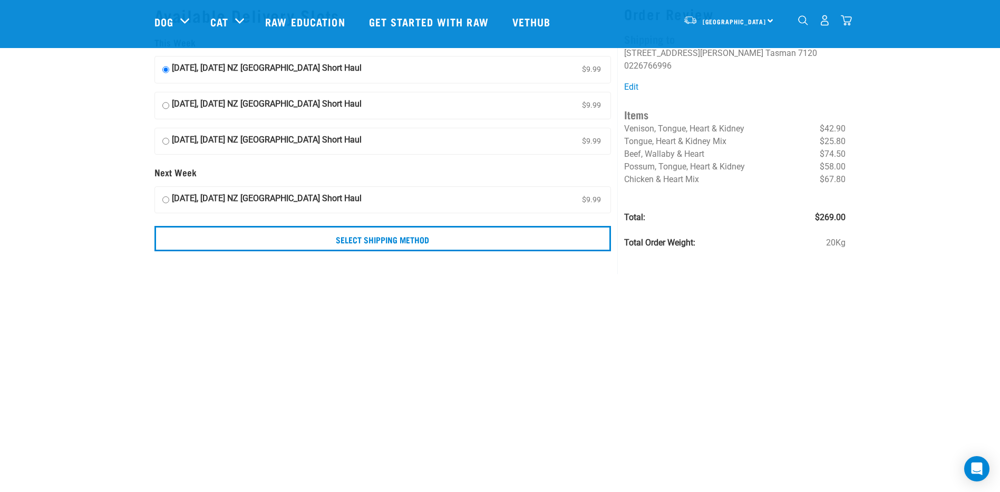
scroll to position [53, 0]
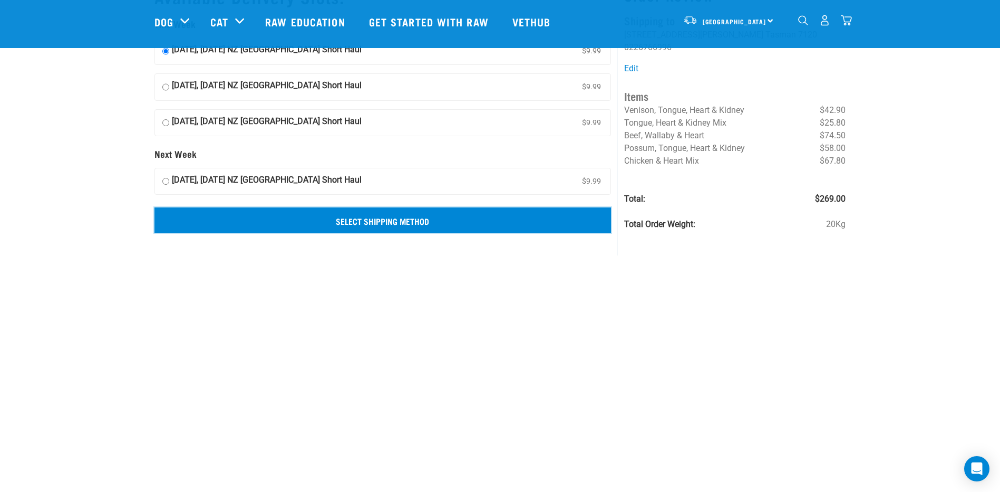
click at [392, 220] on input "Select Shipping Method" at bounding box center [383, 219] width 457 height 25
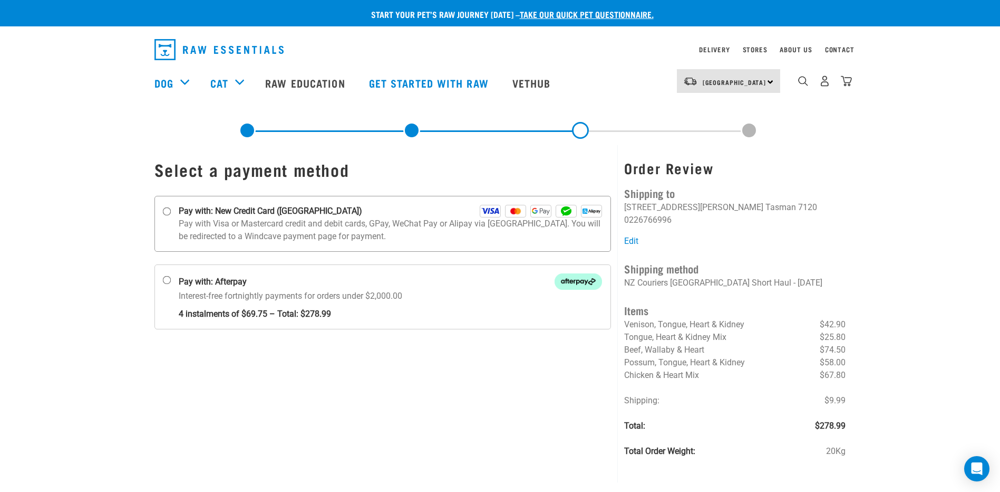
click at [169, 210] on input "Pay with: New Credit Card ([GEOGRAPHIC_DATA])" at bounding box center [166, 211] width 8 height 8
radio input "true"
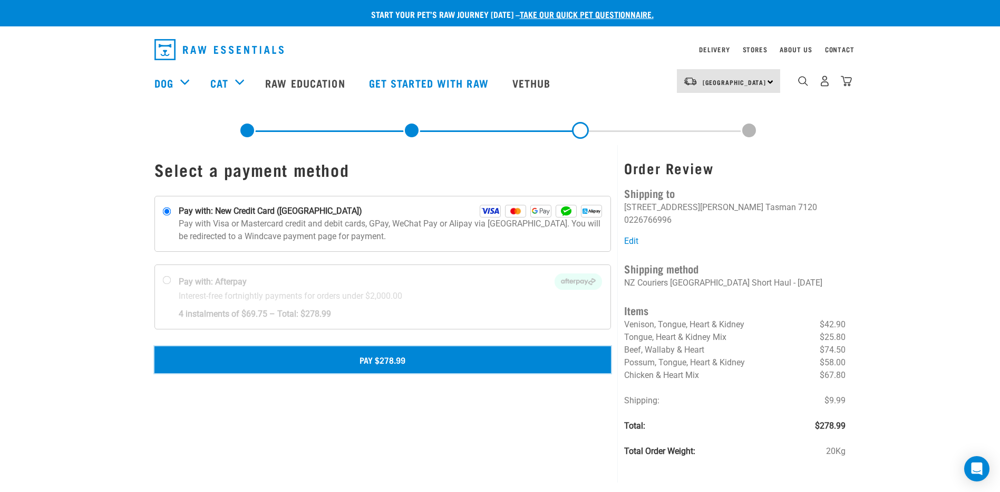
click at [392, 362] on button "Pay $278.99" at bounding box center [383, 359] width 457 height 26
